Goal: Information Seeking & Learning: Learn about a topic

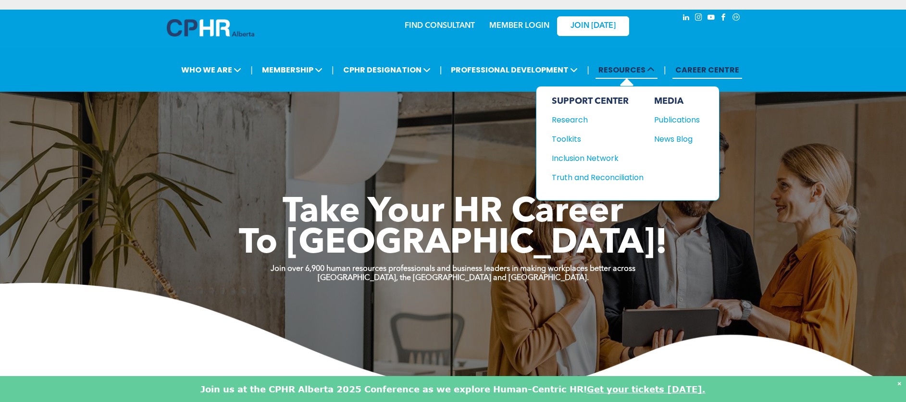
click at [649, 63] on span "RESOURCES" at bounding box center [627, 70] width 62 height 18
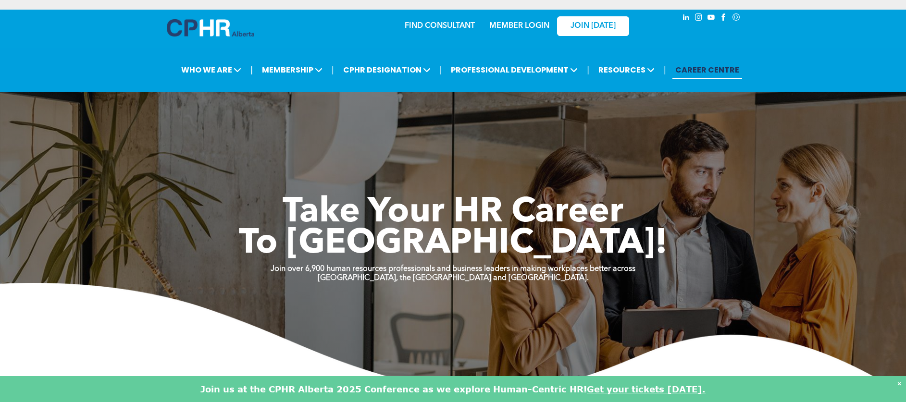
click at [523, 25] on link "MEMBER LOGIN" at bounding box center [519, 26] width 60 height 8
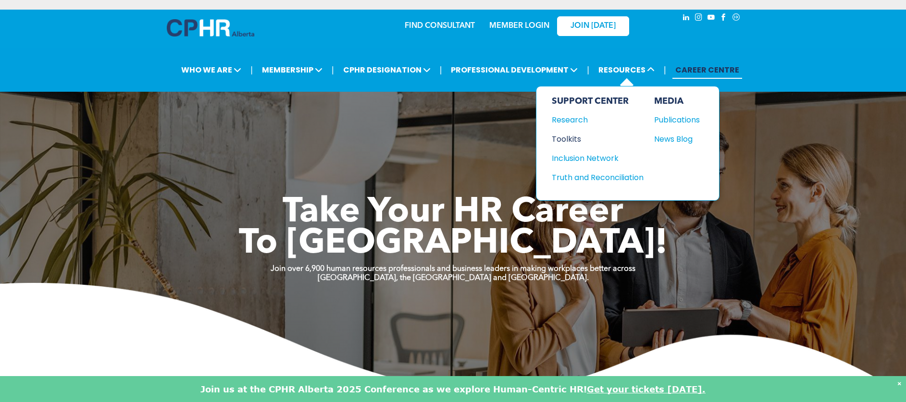
click at [566, 143] on div "Toolkits" at bounding box center [593, 139] width 83 height 12
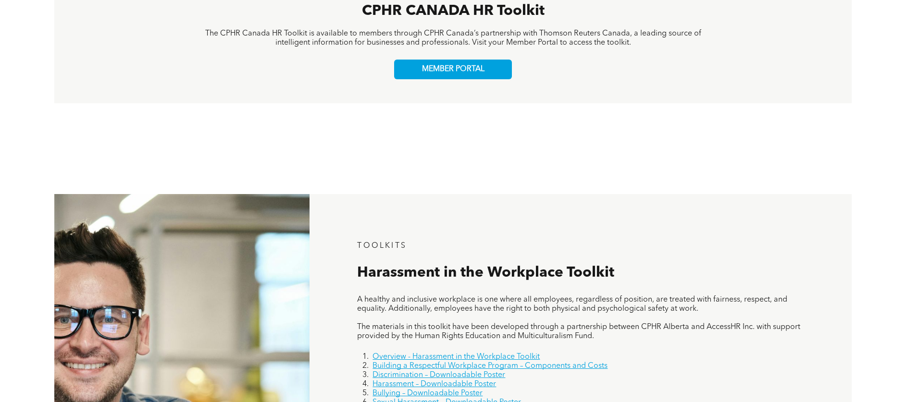
scroll to position [445, 0]
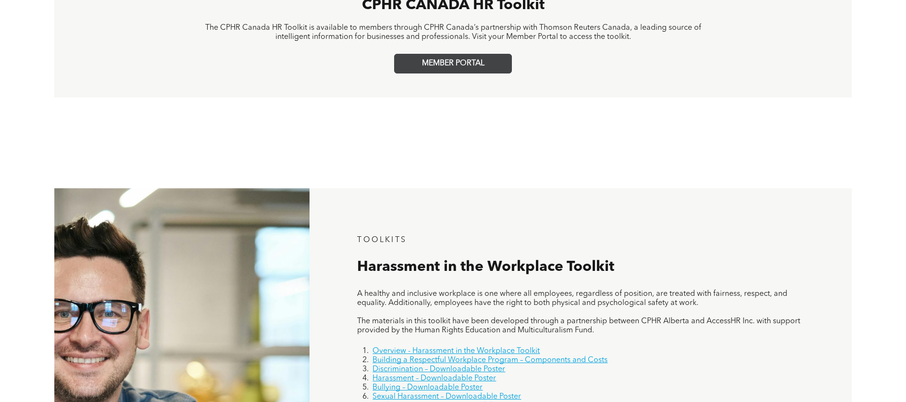
click at [466, 63] on span "MEMBER PORTAL" at bounding box center [453, 63] width 63 height 9
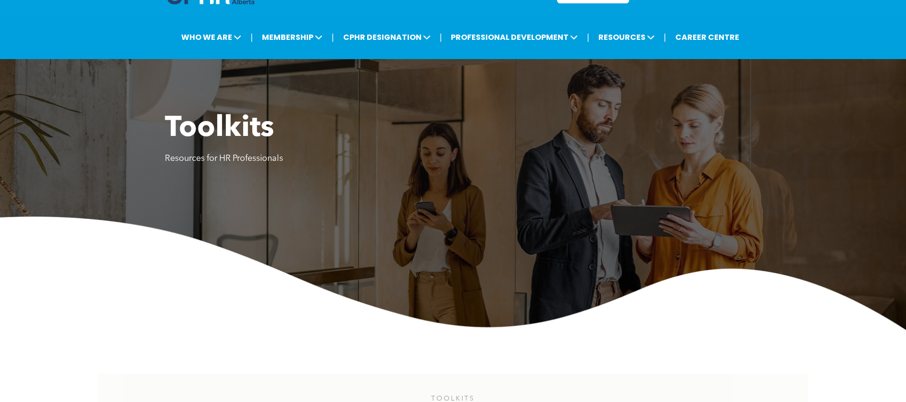
scroll to position [0, 0]
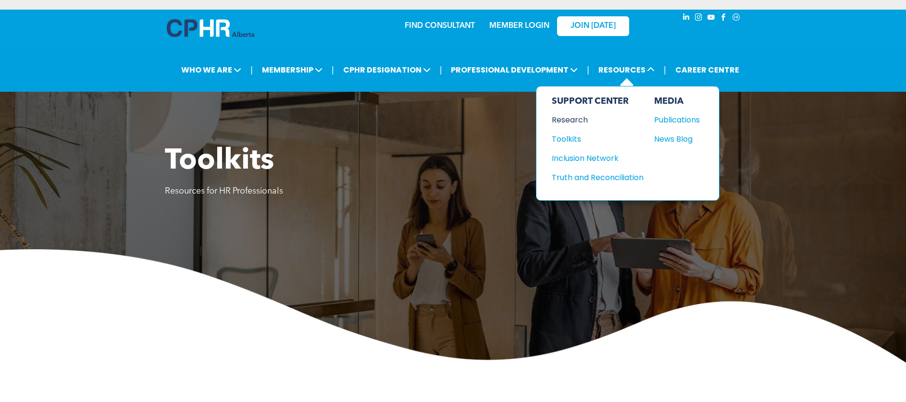
click at [579, 121] on div "Research" at bounding box center [593, 120] width 83 height 12
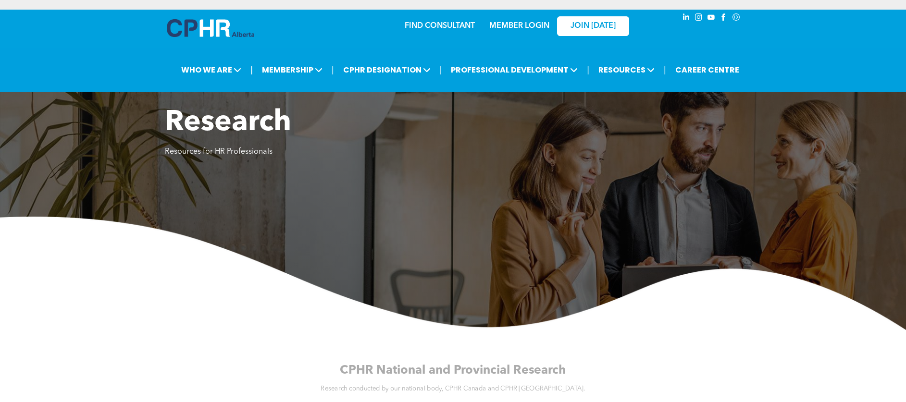
click at [301, 35] on div "FIND CONSULTANT MEMBER LOGIN JOIN TODAY" at bounding box center [453, 25] width 385 height 31
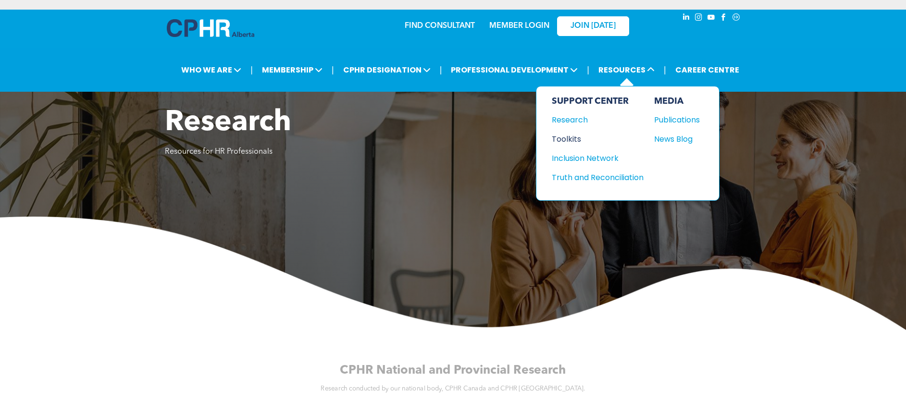
click at [567, 144] on div "Toolkits" at bounding box center [593, 139] width 83 height 12
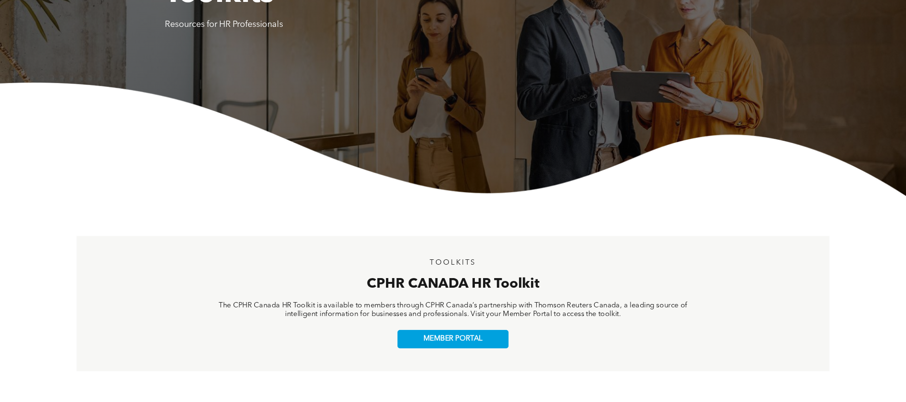
scroll to position [218, 0]
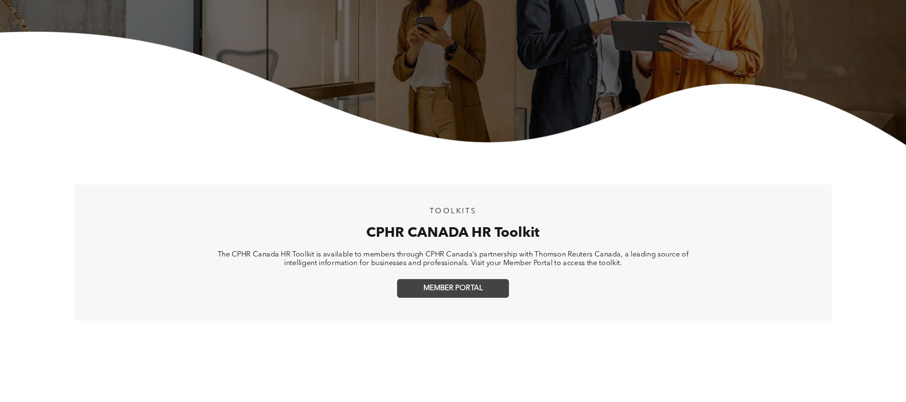
click at [479, 285] on span "MEMBER PORTAL" at bounding box center [453, 289] width 59 height 9
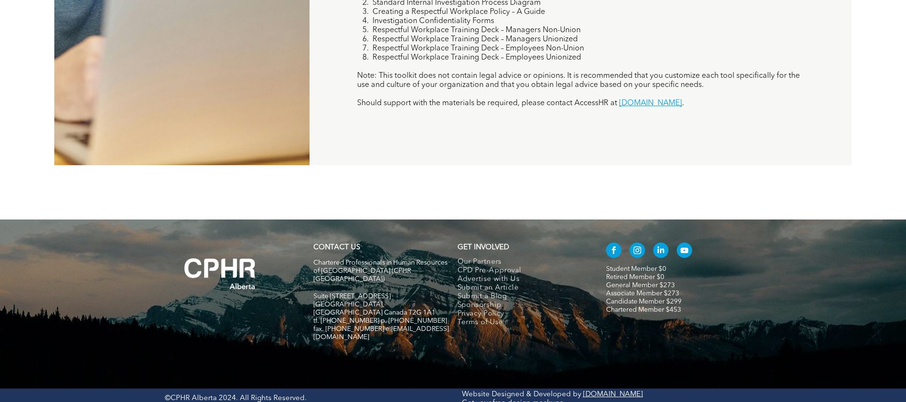
scroll to position [934, 0]
